Goal: Contribute content

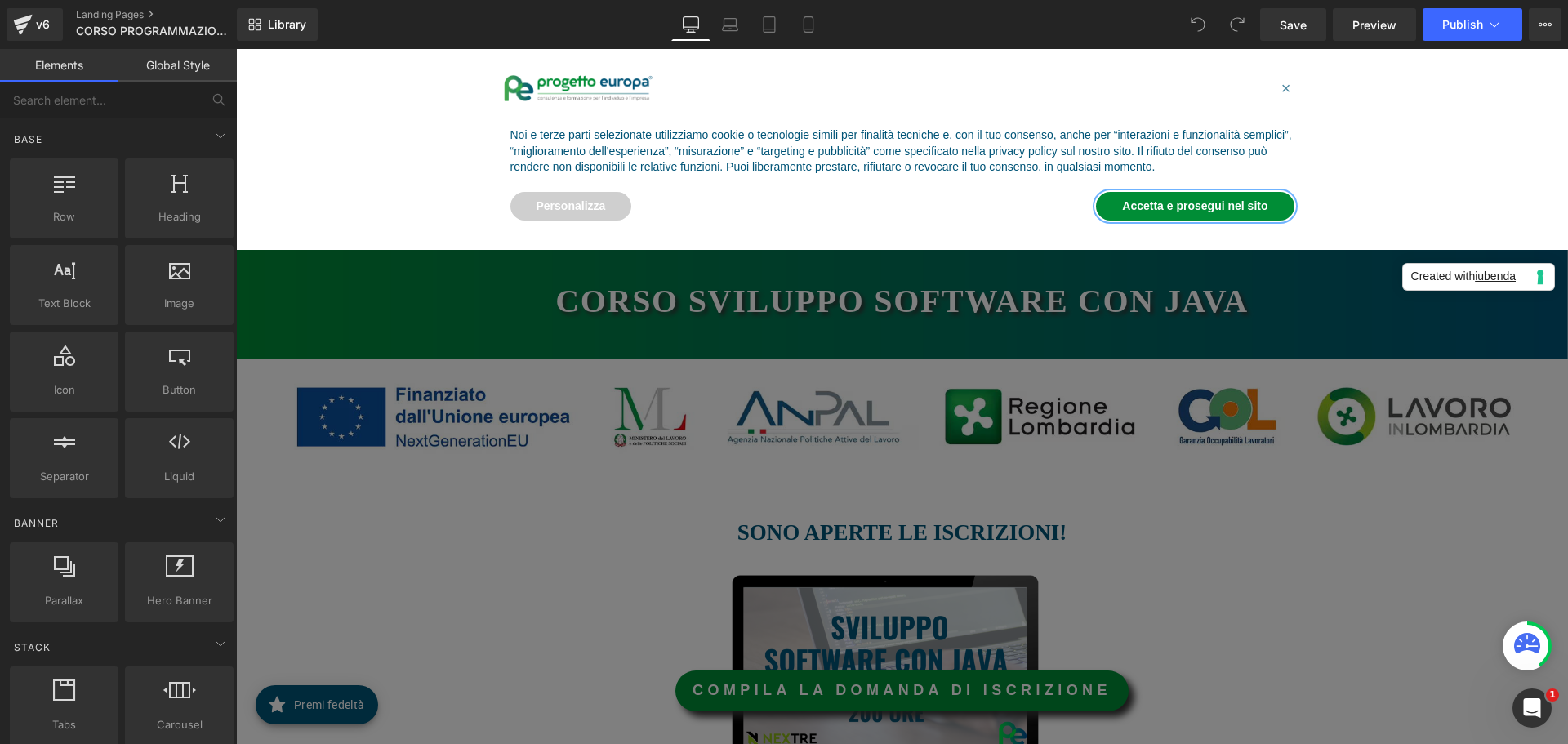
click at [1171, 206] on button "Accetta e prosegui nel sito" at bounding box center [1194, 206] width 197 height 29
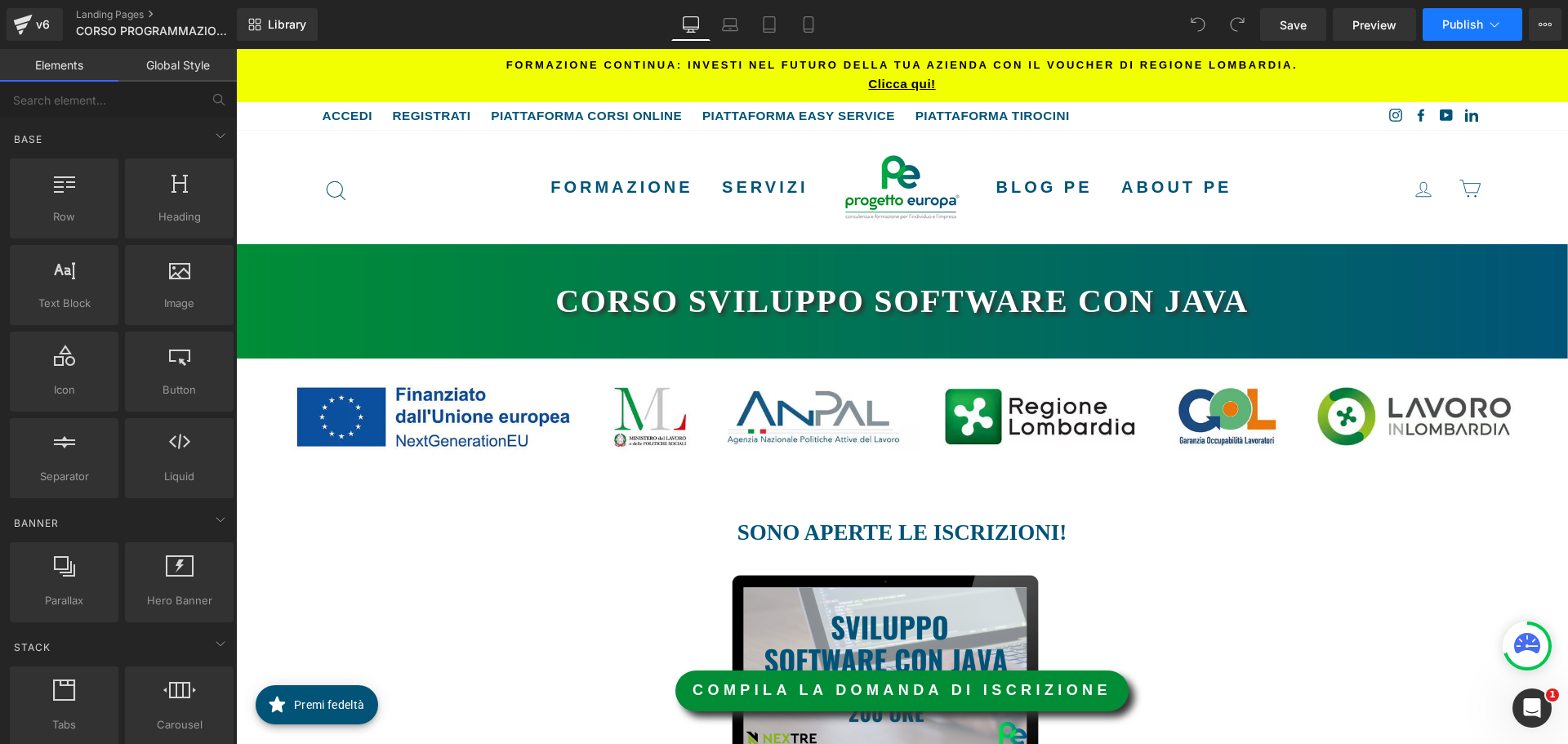
click at [1468, 25] on span "Publish" at bounding box center [1462, 24] width 41 height 13
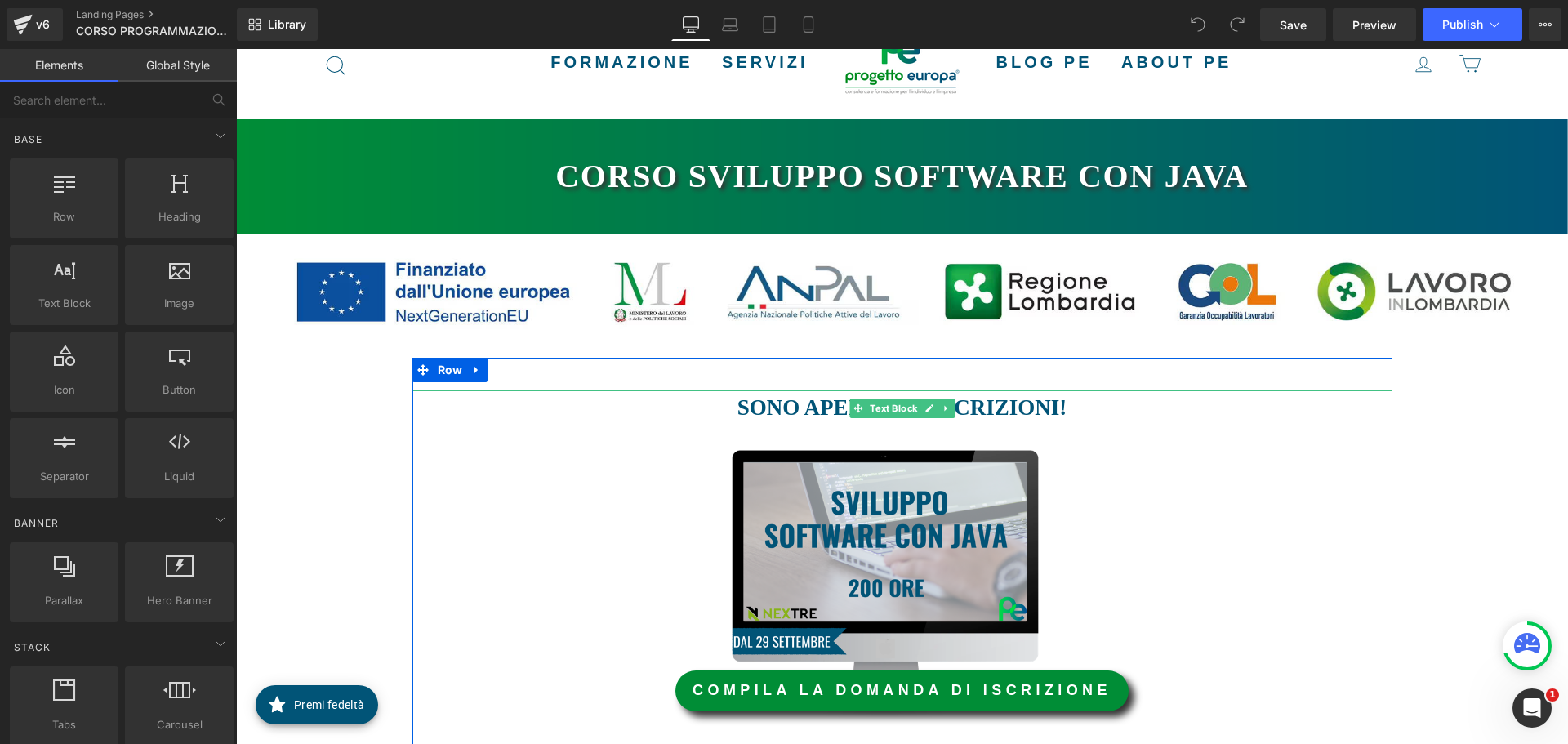
scroll to position [164, 0]
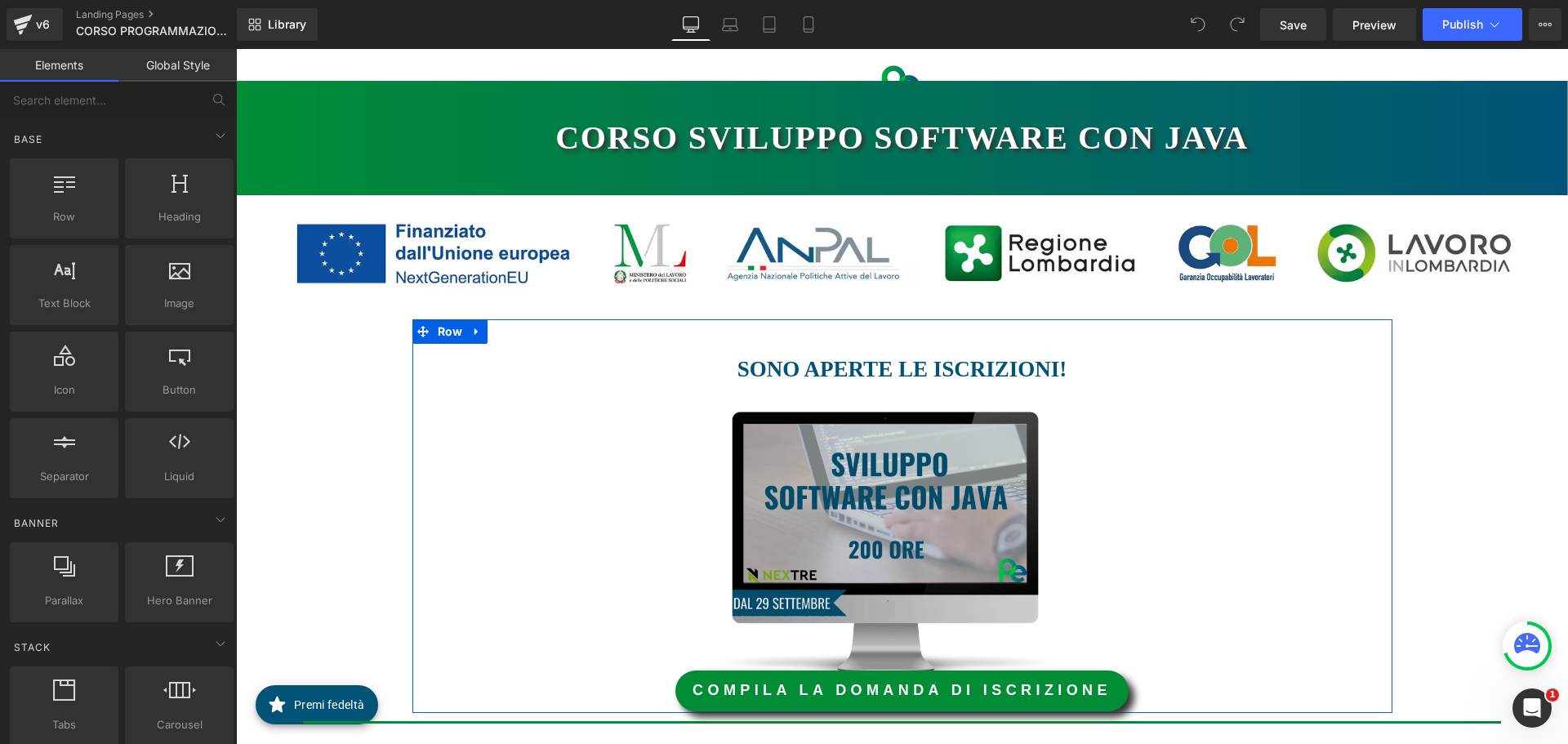
click at [867, 493] on img at bounding box center [895, 546] width 484 height 268
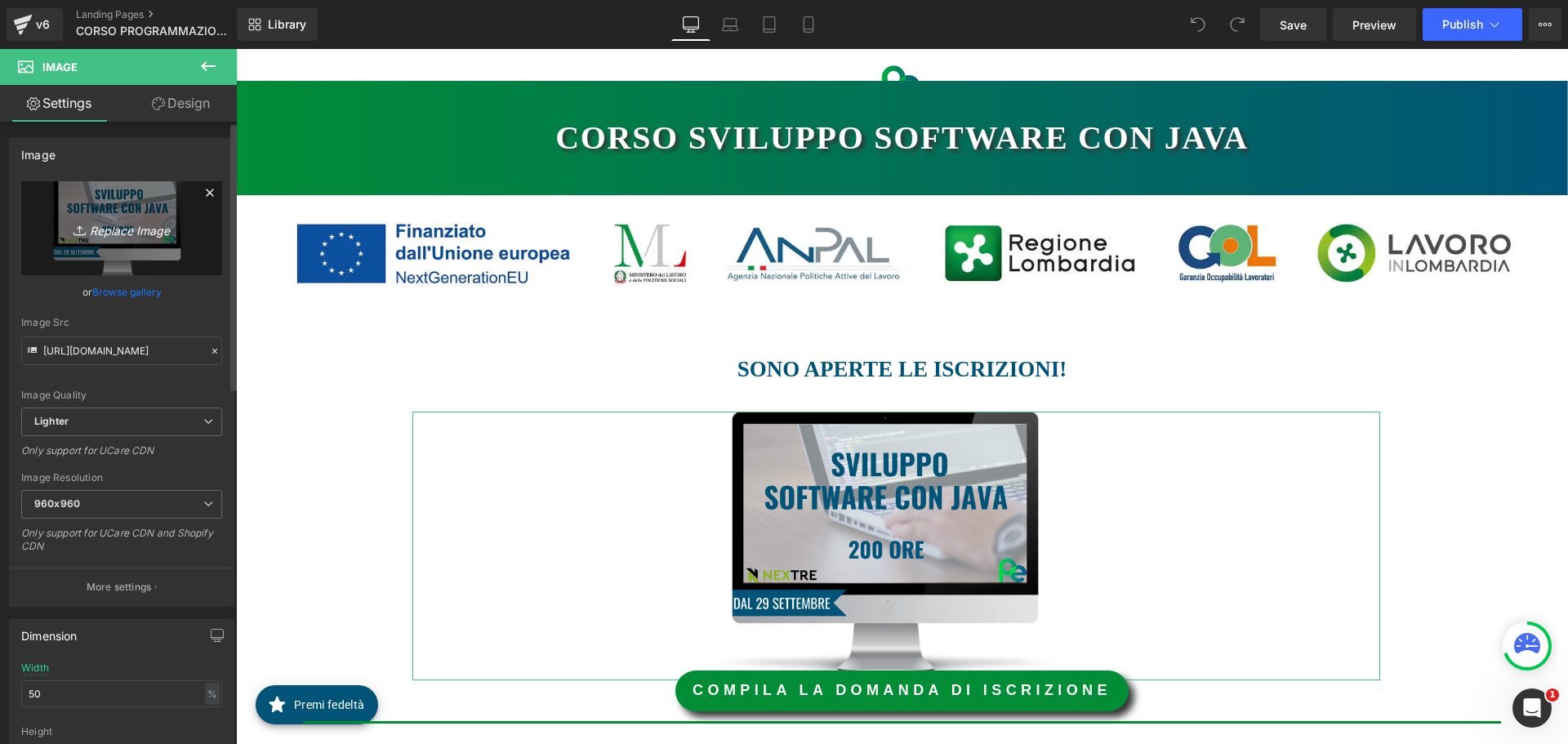
click at [137, 223] on icon "Replace Image" at bounding box center [121, 228] width 131 height 20
type input "C:\fakepath\IMMAGINE JAVA.png"
click at [609, 416] on div at bounding box center [895, 546] width 967 height 268
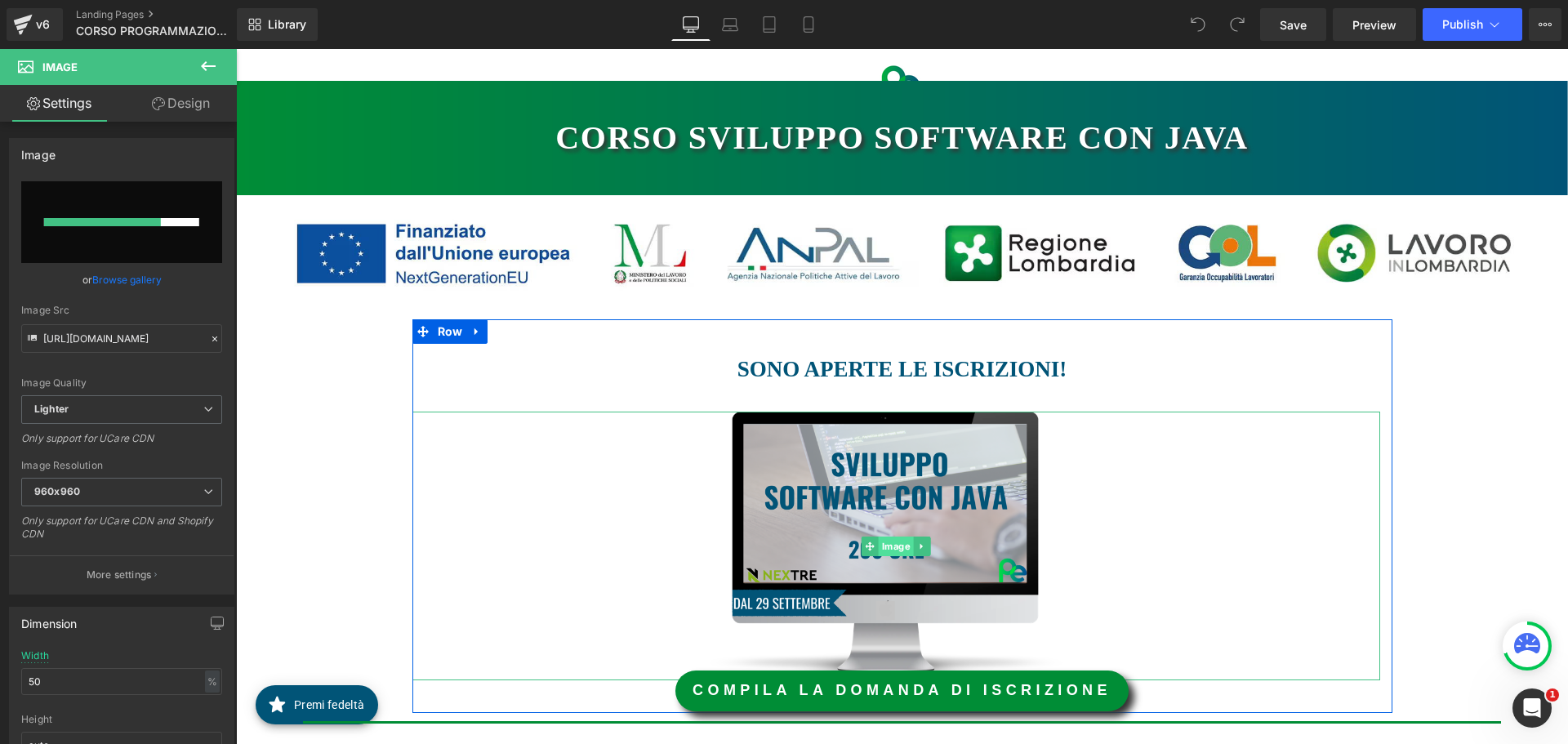
click at [894, 543] on span "Image" at bounding box center [896, 547] width 36 height 20
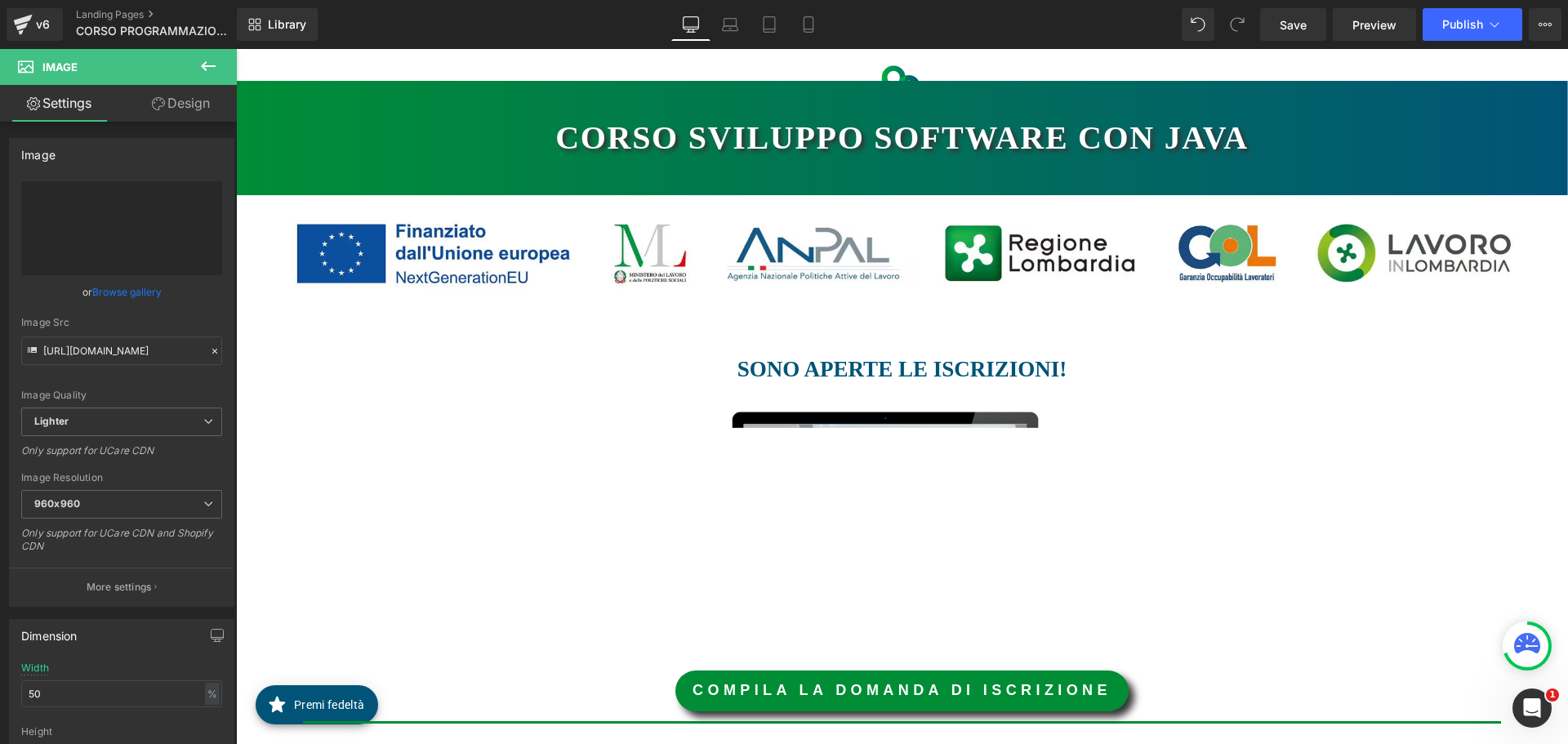
type input "[URL][DOMAIN_NAME]"
click at [832, 453] on img at bounding box center [895, 546] width 484 height 268
click at [126, 290] on link "Browse gallery" at bounding box center [127, 292] width 69 height 28
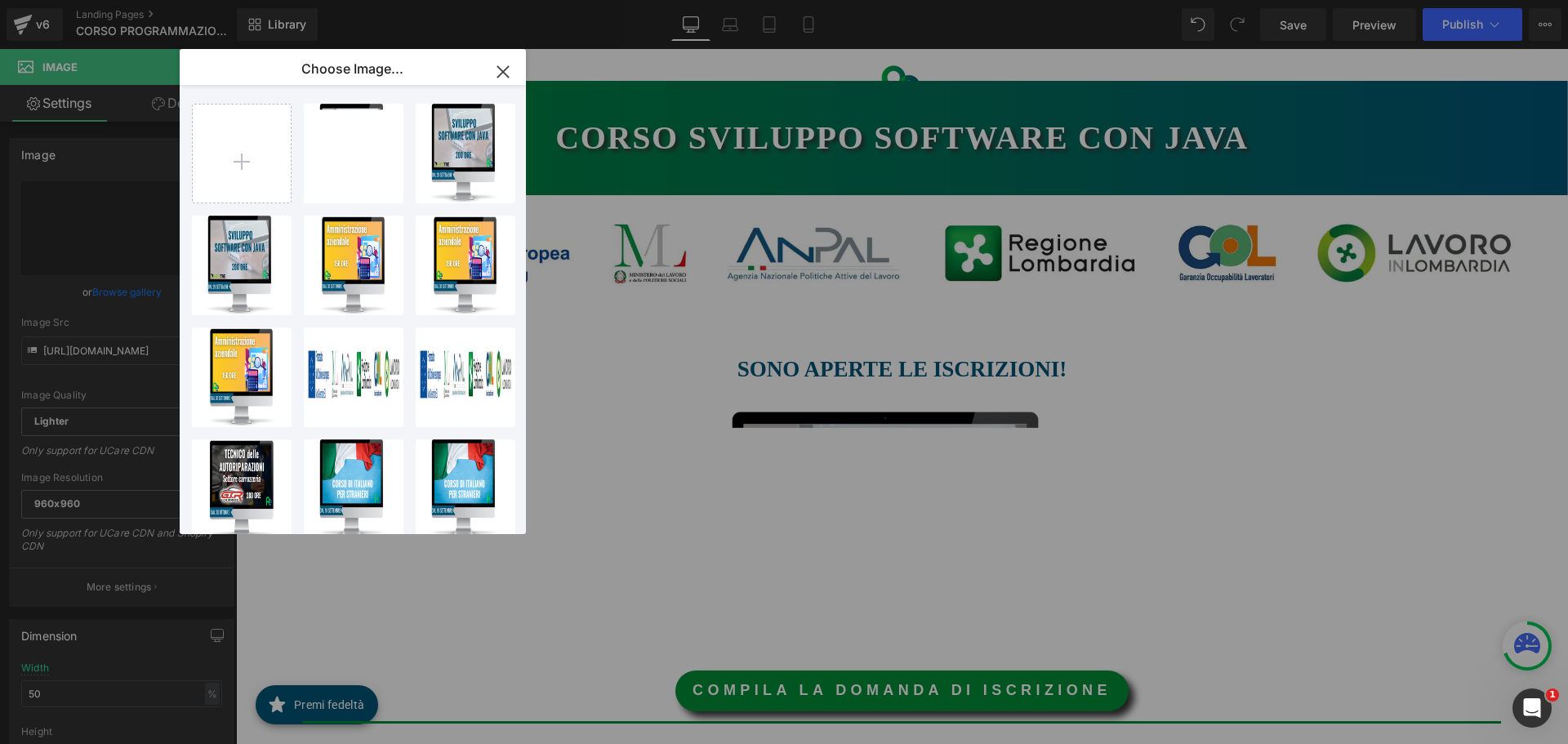
drag, startPoint x: 500, startPoint y: 70, endPoint x: 13, endPoint y: 55, distance: 487.2
click at [500, 70] on icon "button" at bounding box center [503, 71] width 11 height 11
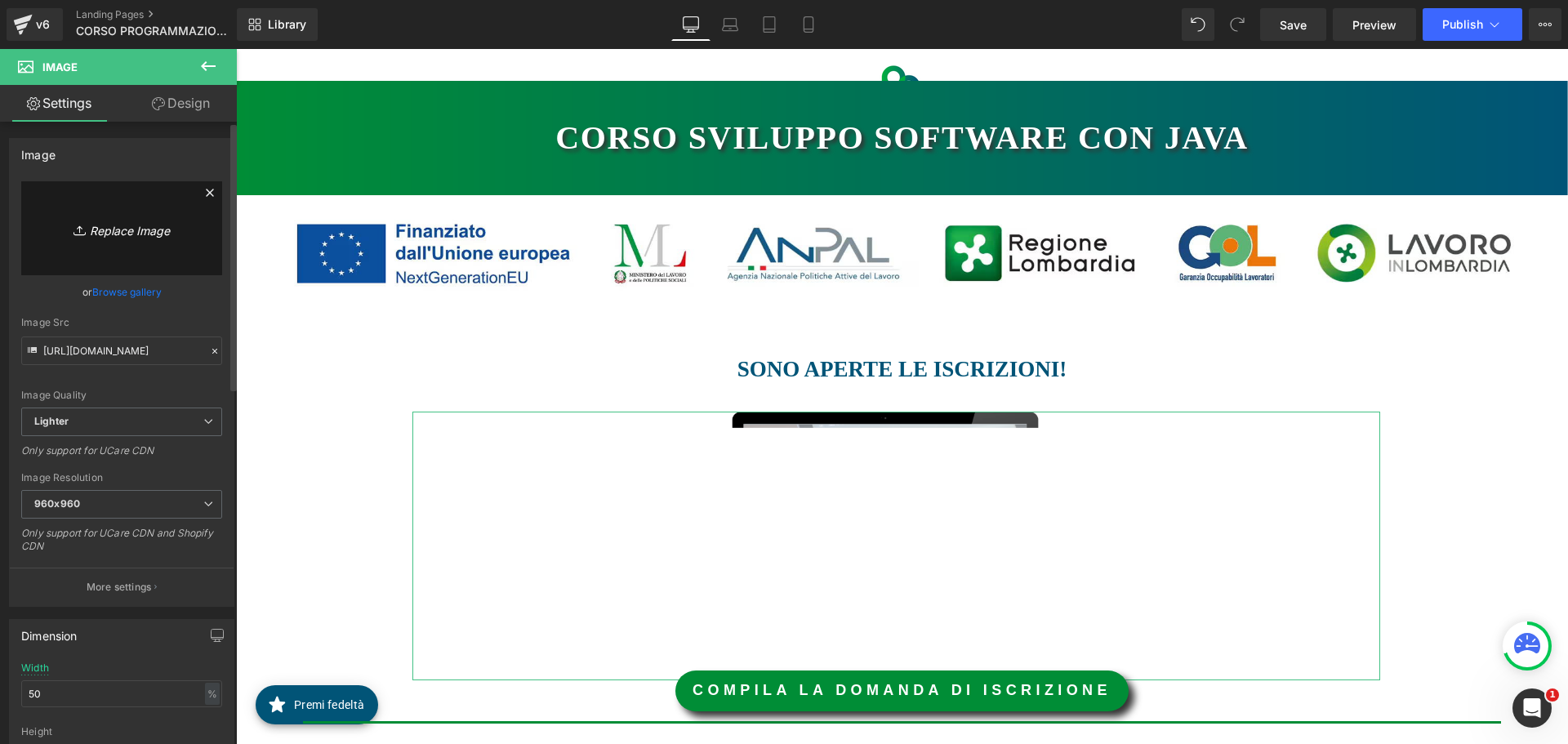
click at [141, 229] on icon "Replace Image" at bounding box center [121, 228] width 131 height 20
type input "C:\fakepath\IMMAGINE JAVA.png"
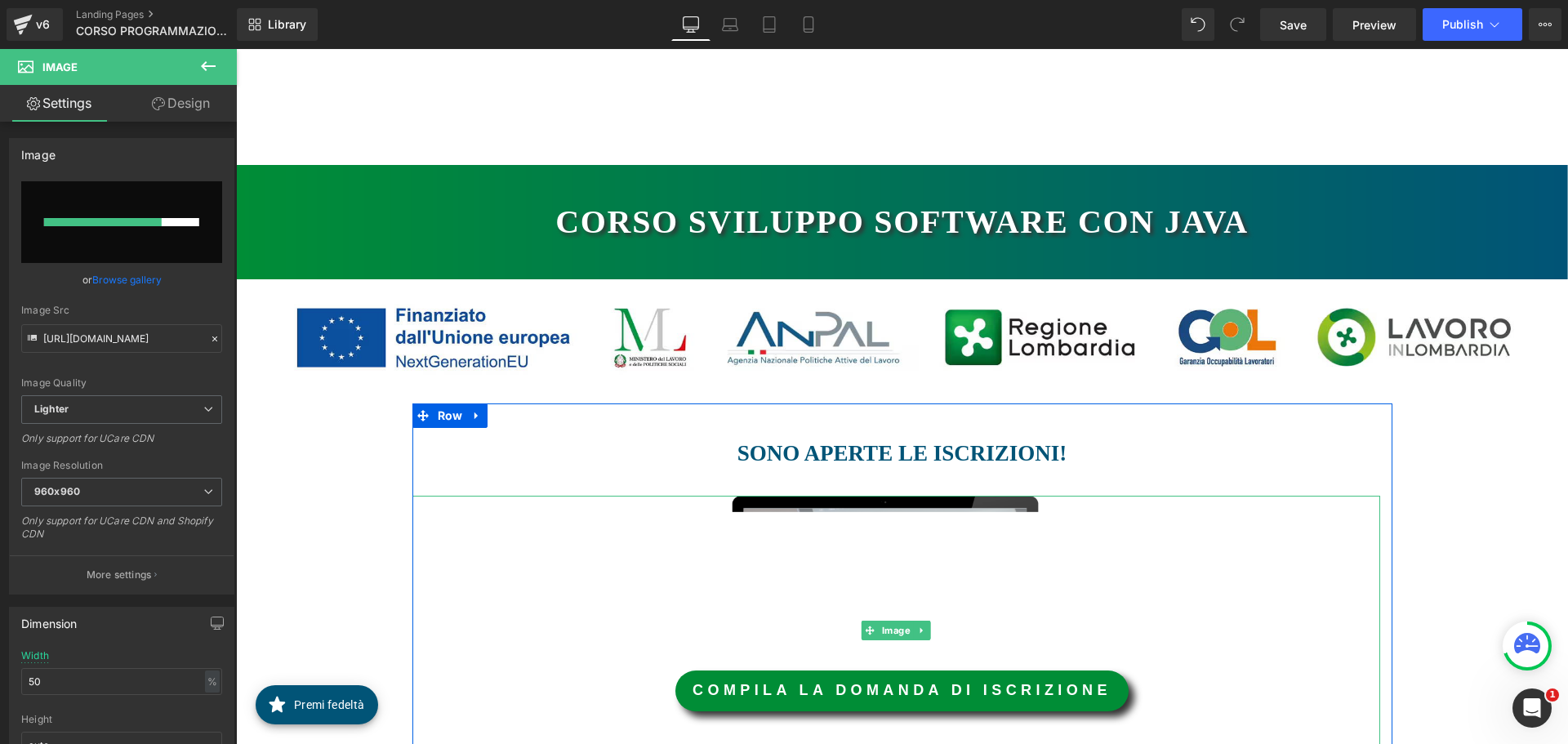
scroll to position [245, 0]
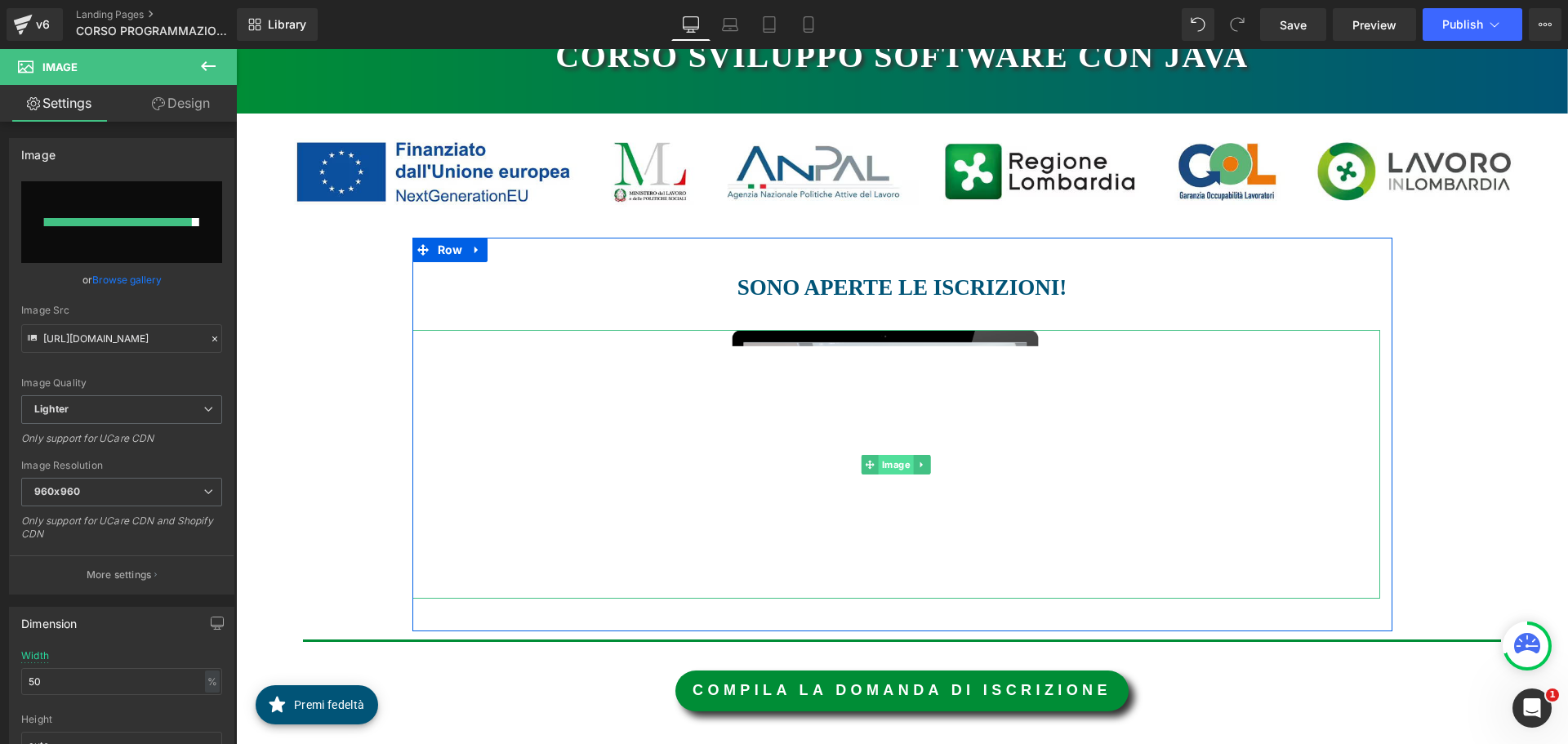
click at [894, 458] on span "Image" at bounding box center [896, 465] width 36 height 20
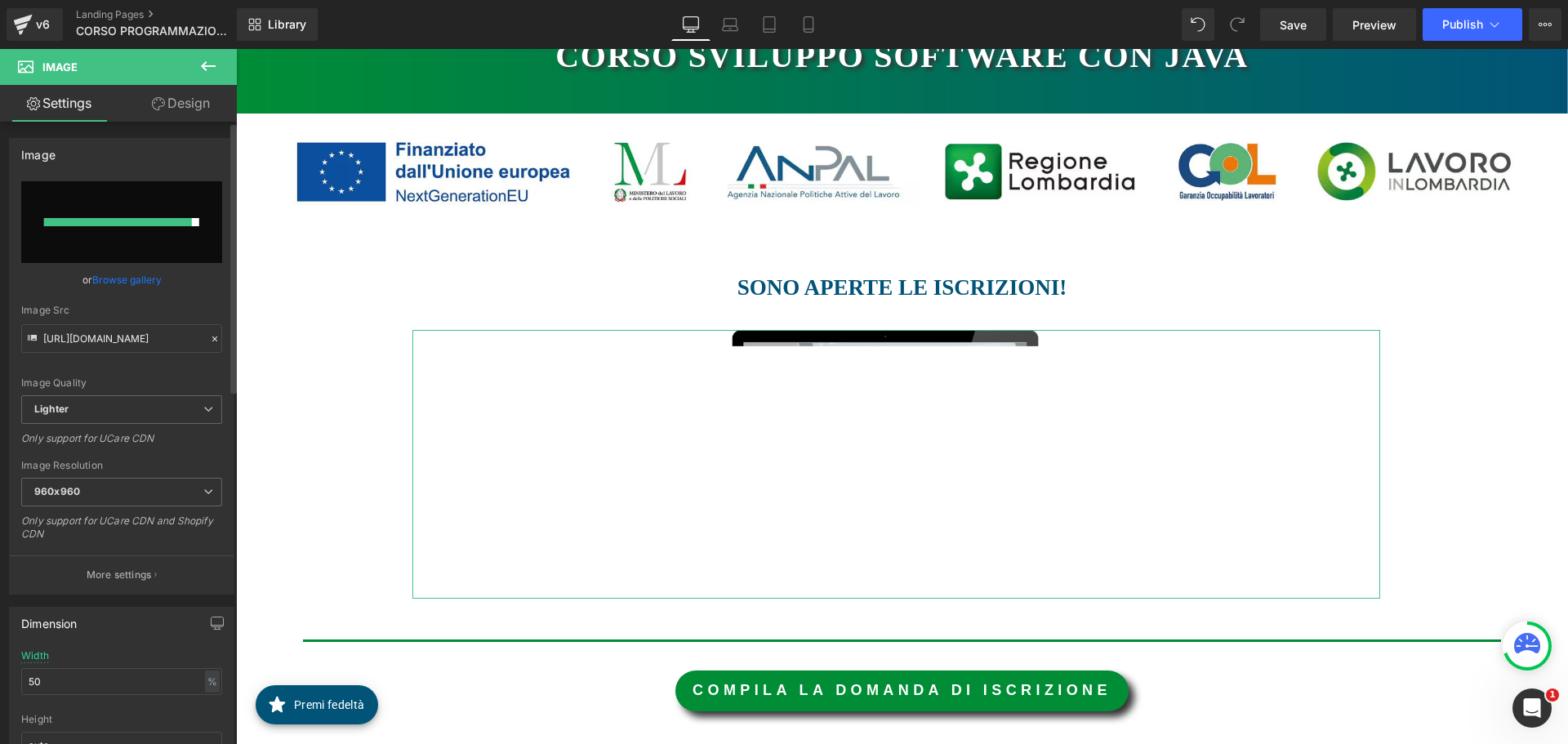
click at [99, 229] on input "file" at bounding box center [122, 222] width 201 height 82
type input "C:\fakepath\IMMAGINE JAVA.png"
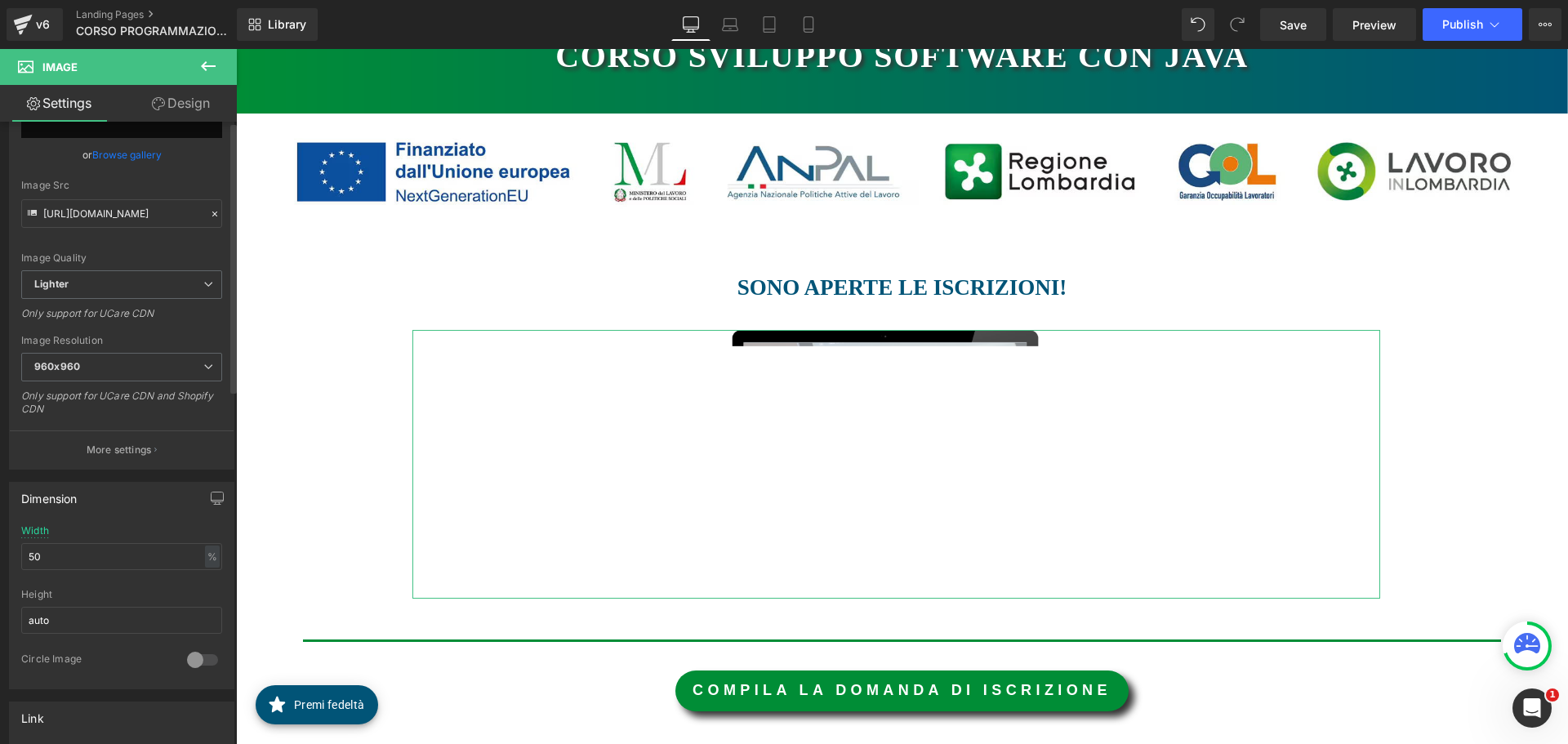
scroll to position [0, 0]
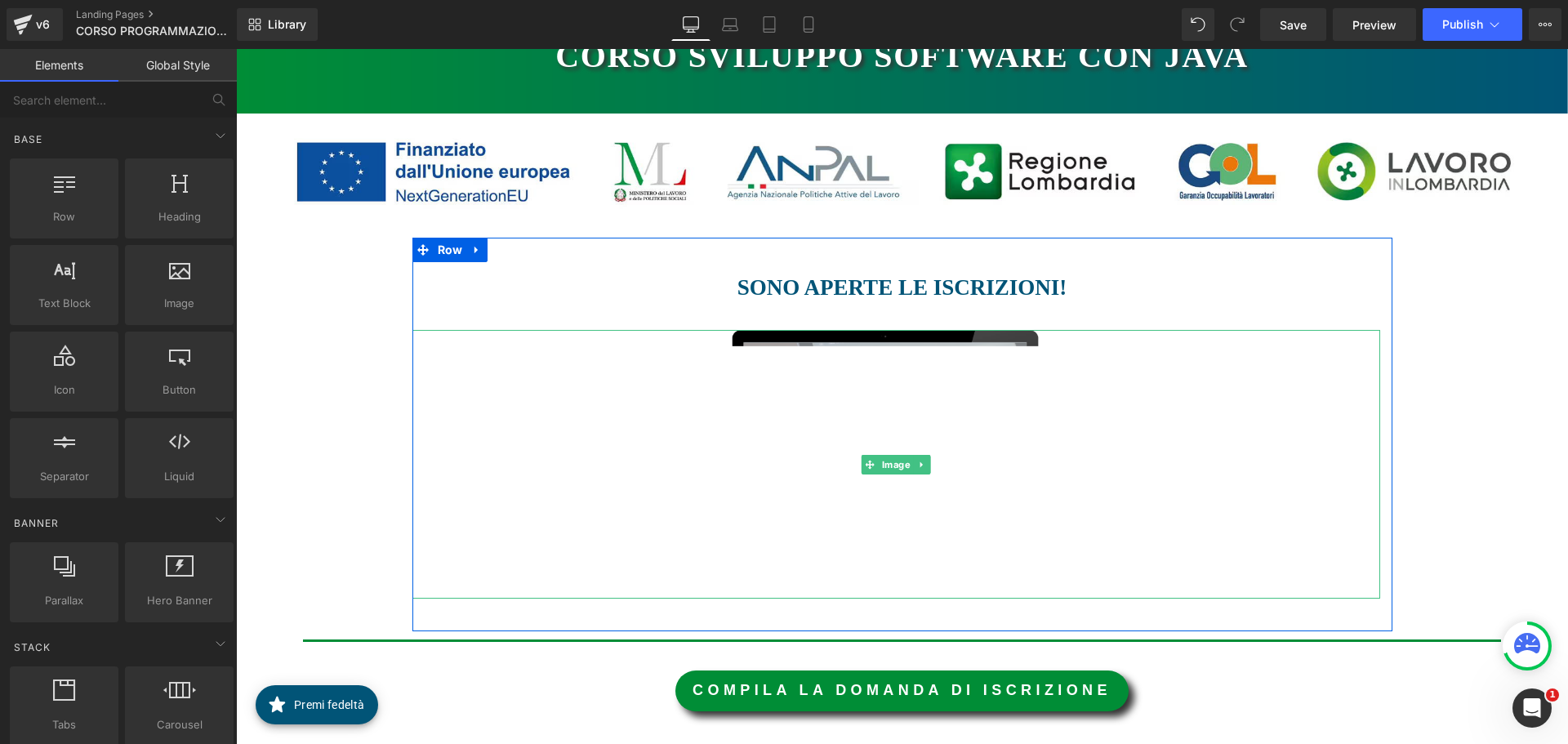
click at [883, 403] on img at bounding box center [895, 464] width 484 height 268
